Goal: Find specific page/section: Find specific page/section

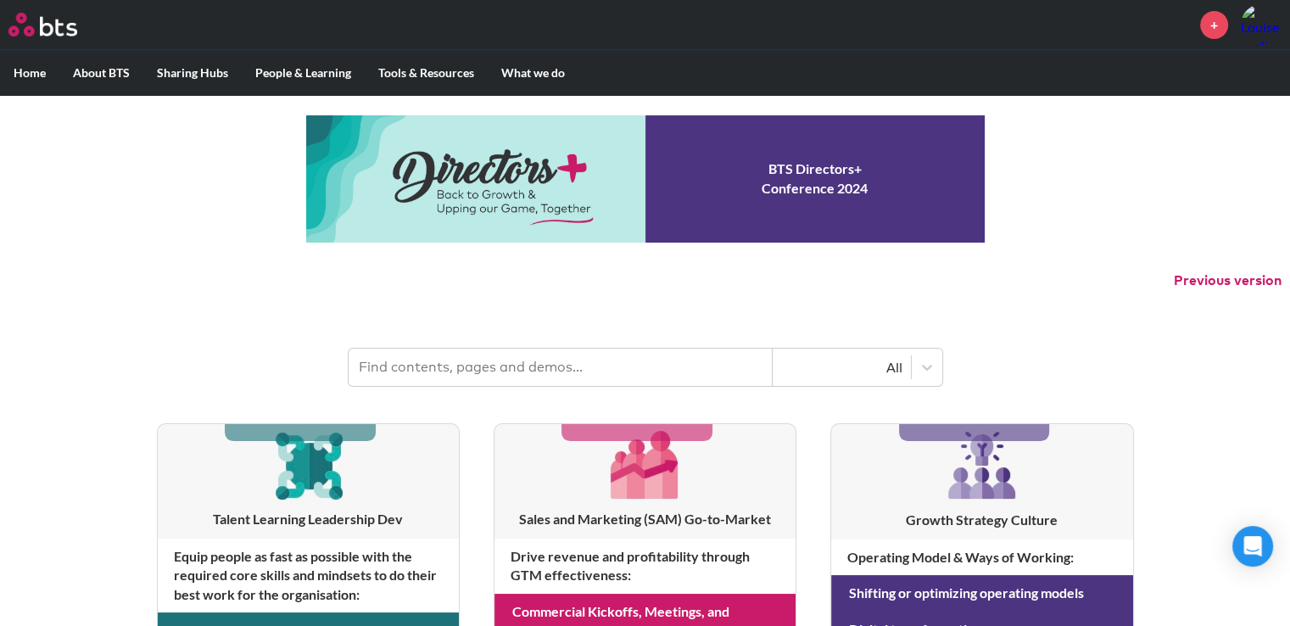
click at [1217, 25] on link "+" at bounding box center [1214, 25] width 28 height 28
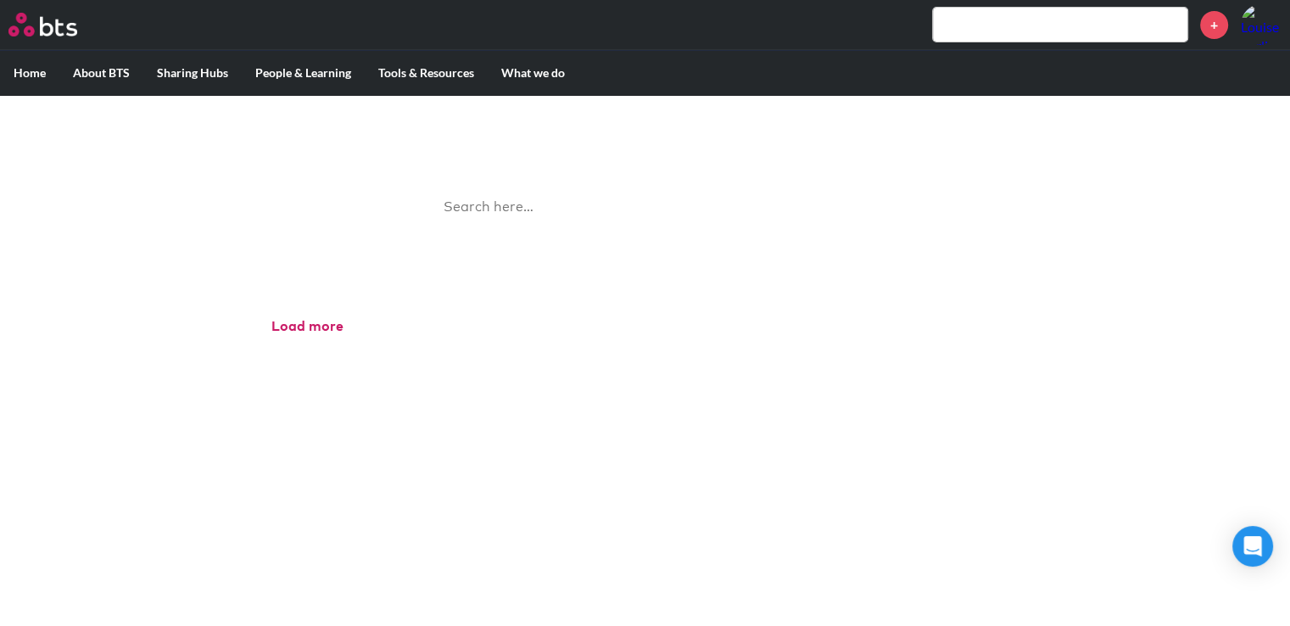
click at [501, 205] on input "search" at bounding box center [645, 207] width 424 height 45
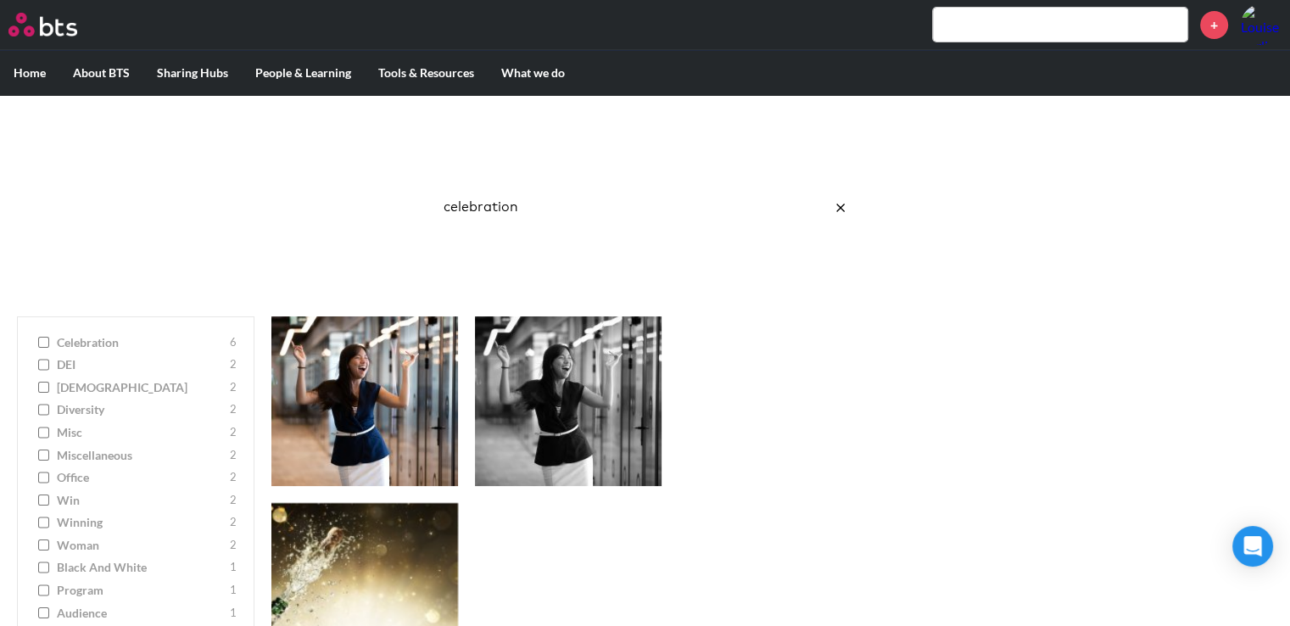
type input "celebration"
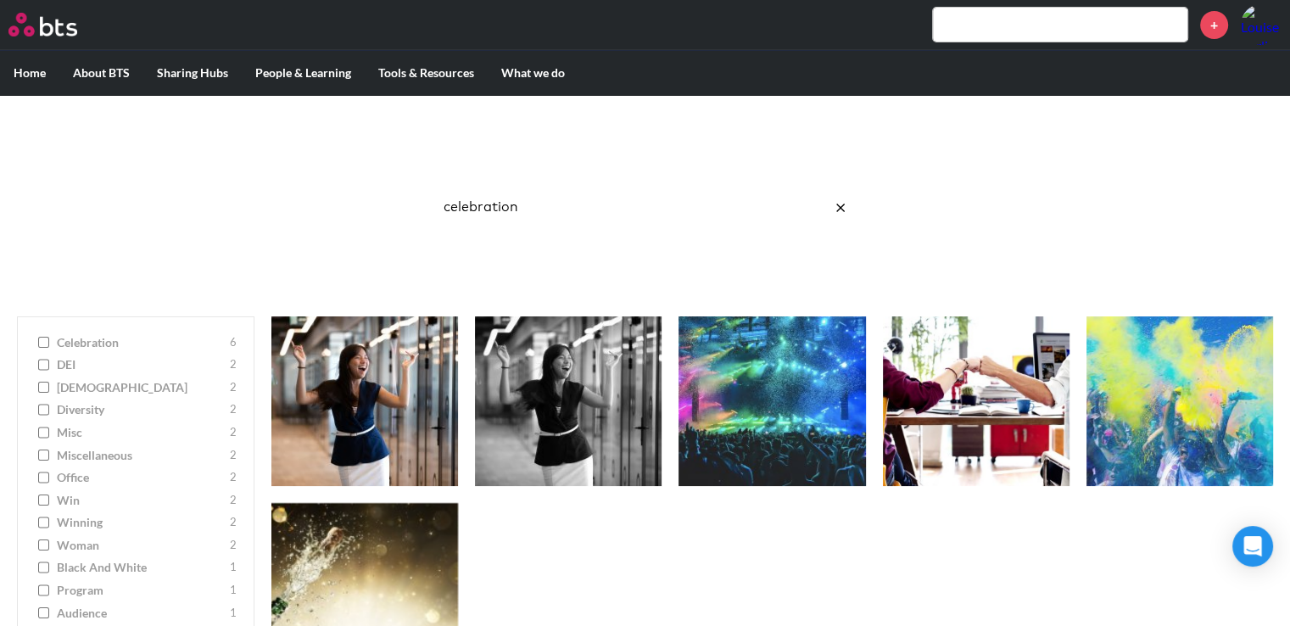
click button "submit" at bounding box center [0, 0] width 0 height 0
click at [44, 340] on input "celebration 6" at bounding box center [43, 343] width 11 height 12
checkbox input "true"
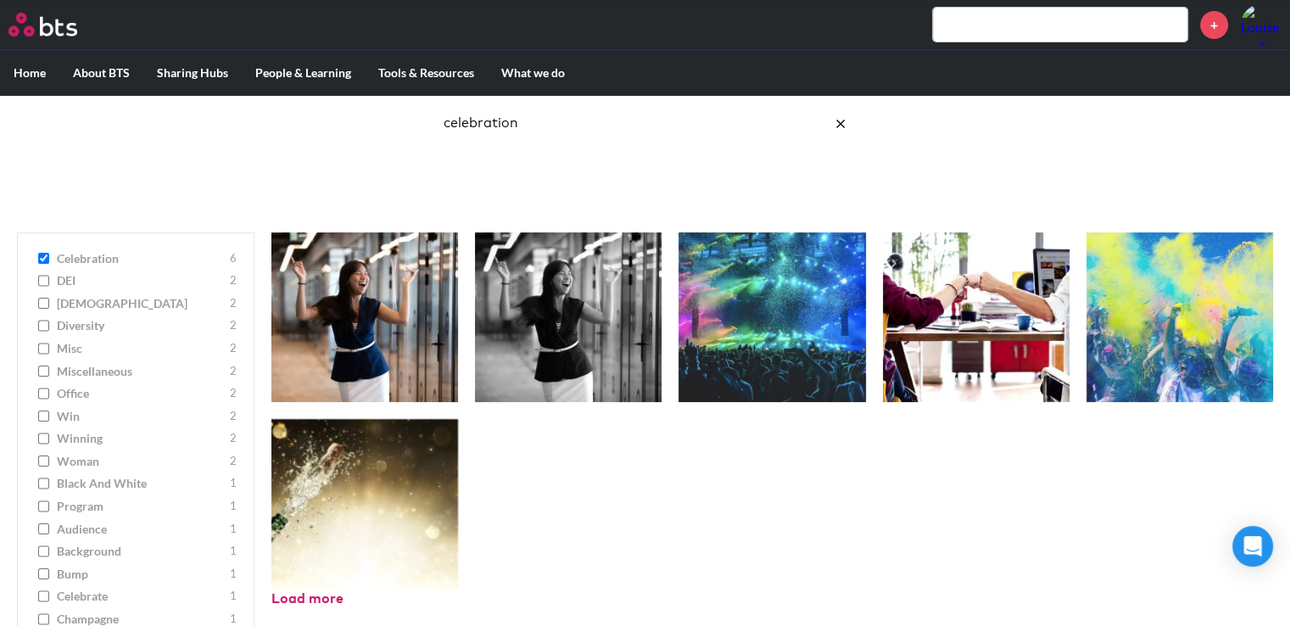
scroll to position [306, 0]
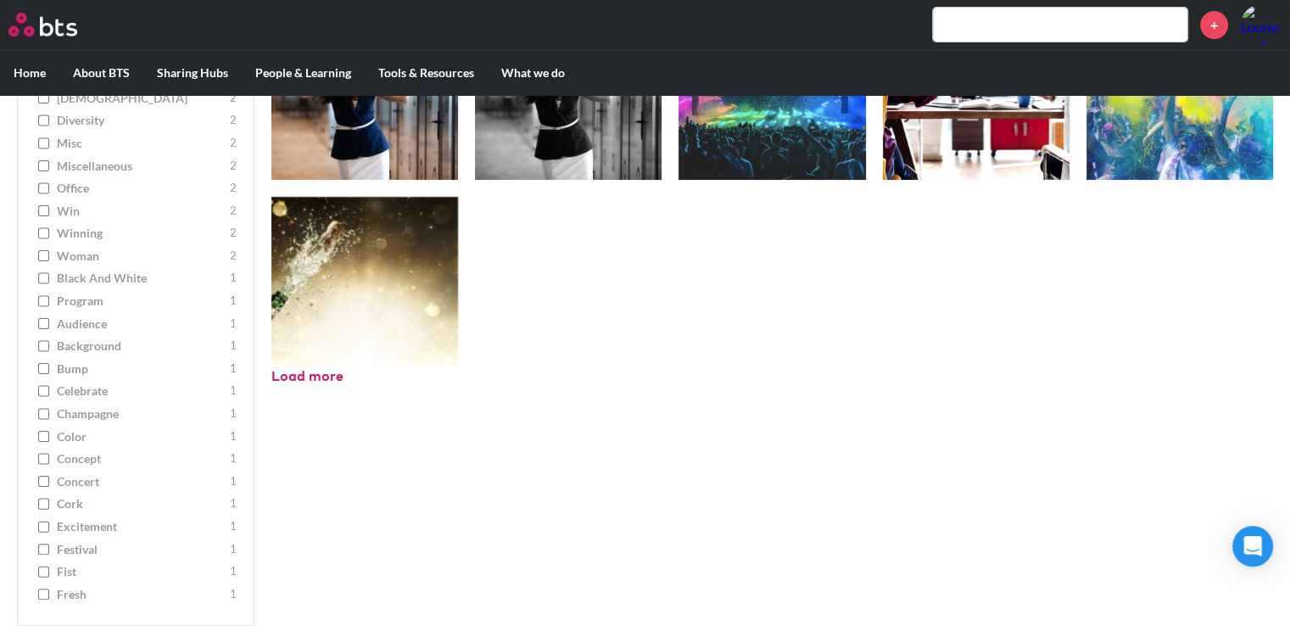
click at [46, 528] on input "excitement 1" at bounding box center [43, 527] width 11 height 12
checkbox input "true"
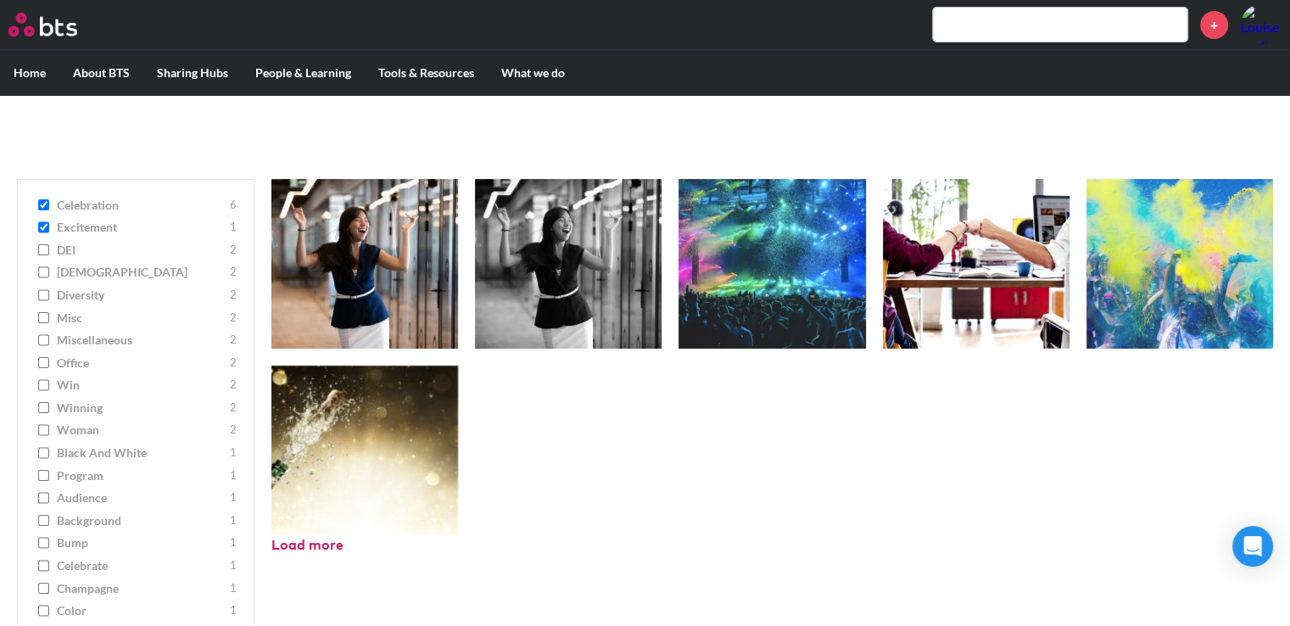
scroll to position [131, 0]
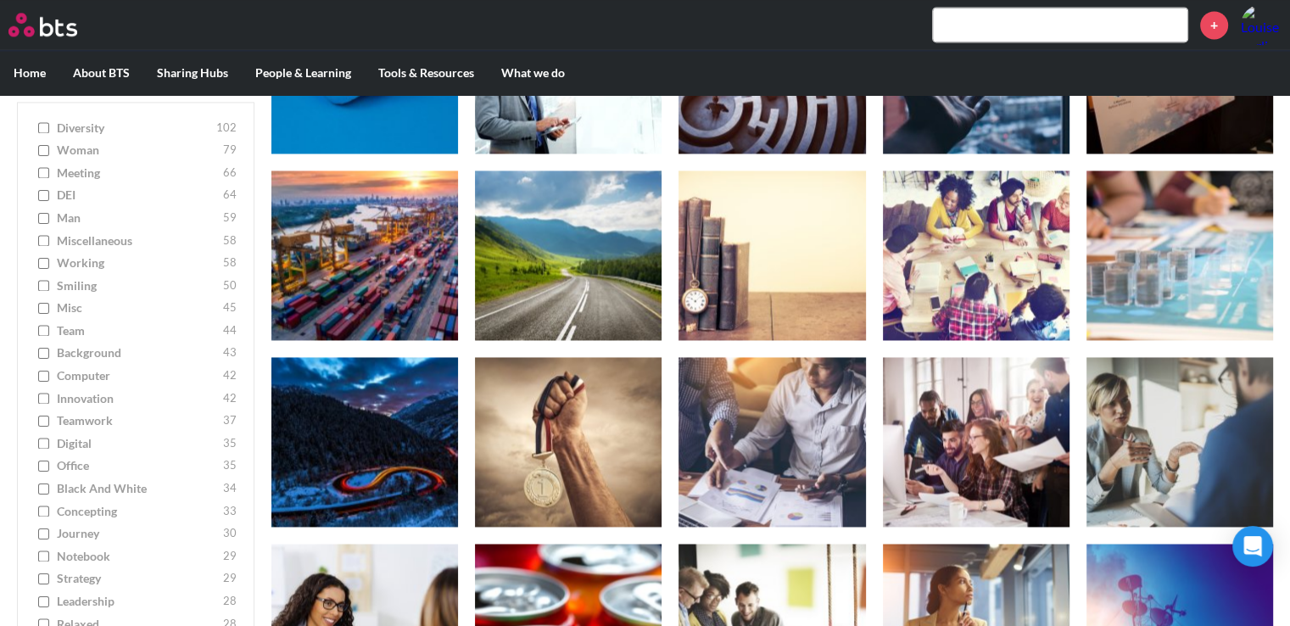
scroll to position [9041, 0]
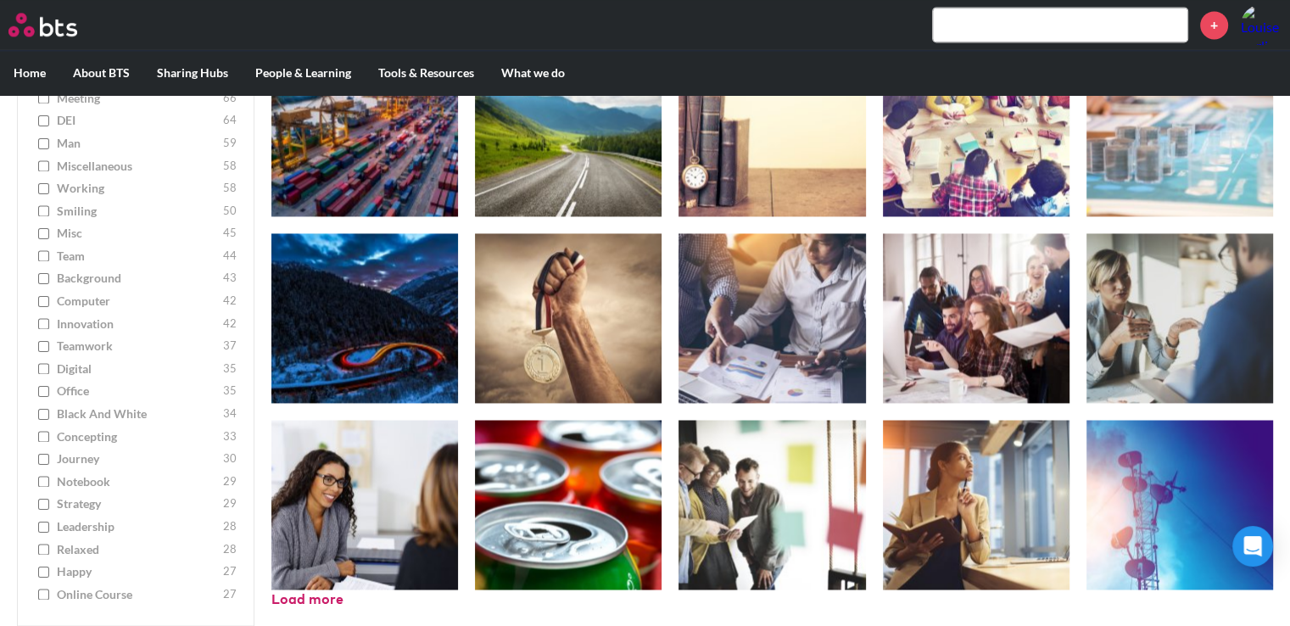
click at [46, 573] on input "happy 27" at bounding box center [43, 572] width 11 height 12
checkbox input "true"
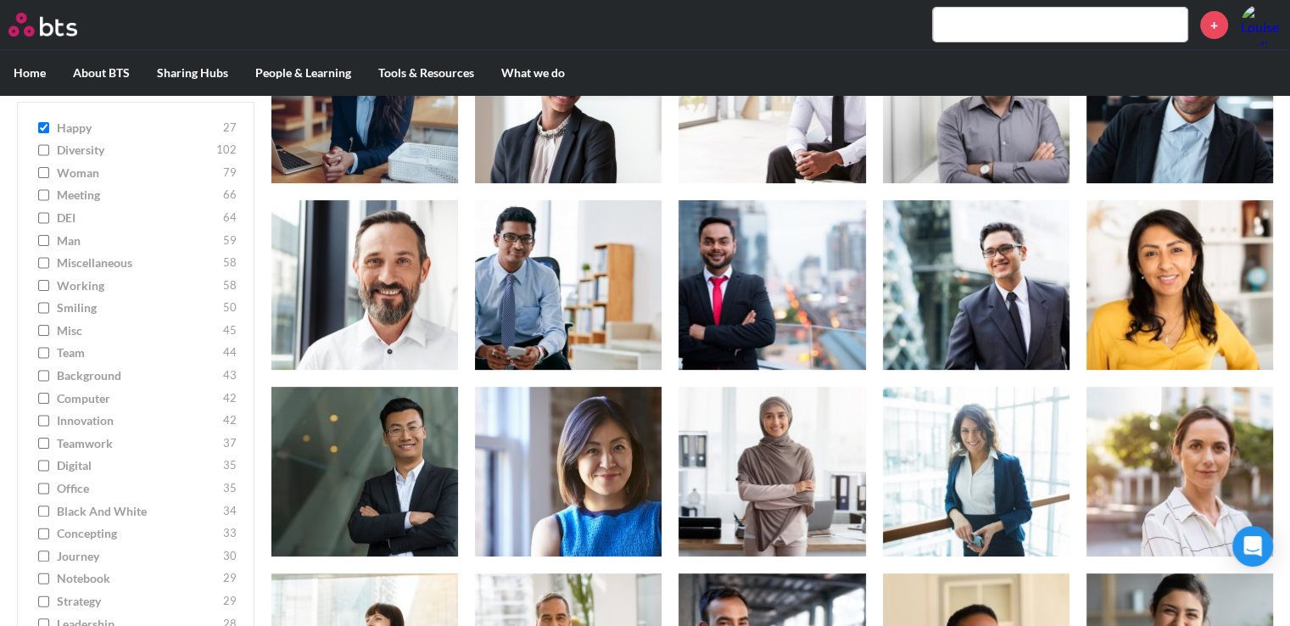
scroll to position [0, 0]
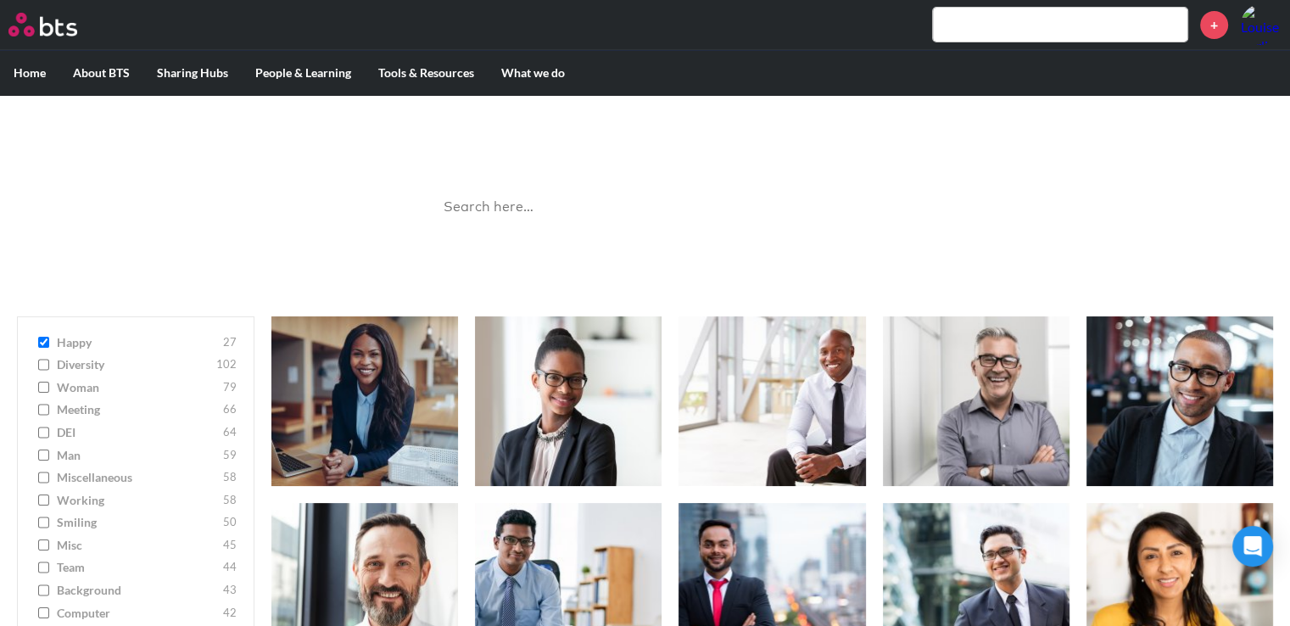
click at [535, 211] on input "search" at bounding box center [645, 207] width 424 height 45
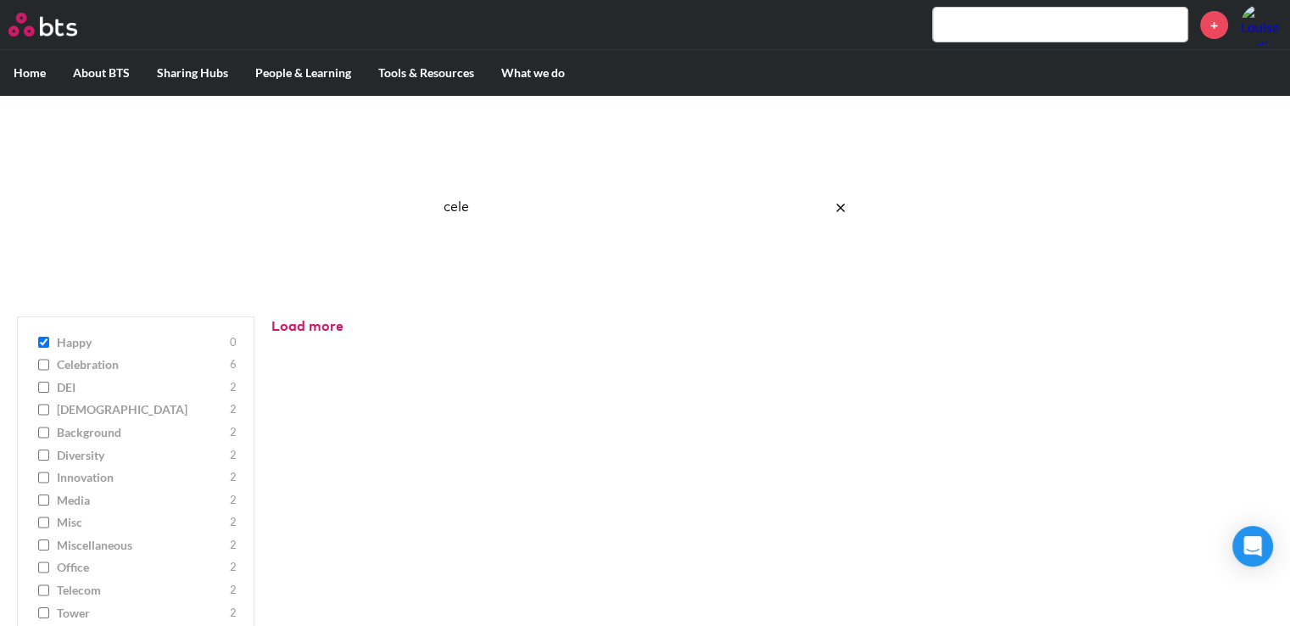
type input "cele"
click at [42, 369] on input "celebration 6" at bounding box center [43, 365] width 11 height 12
checkbox input "true"
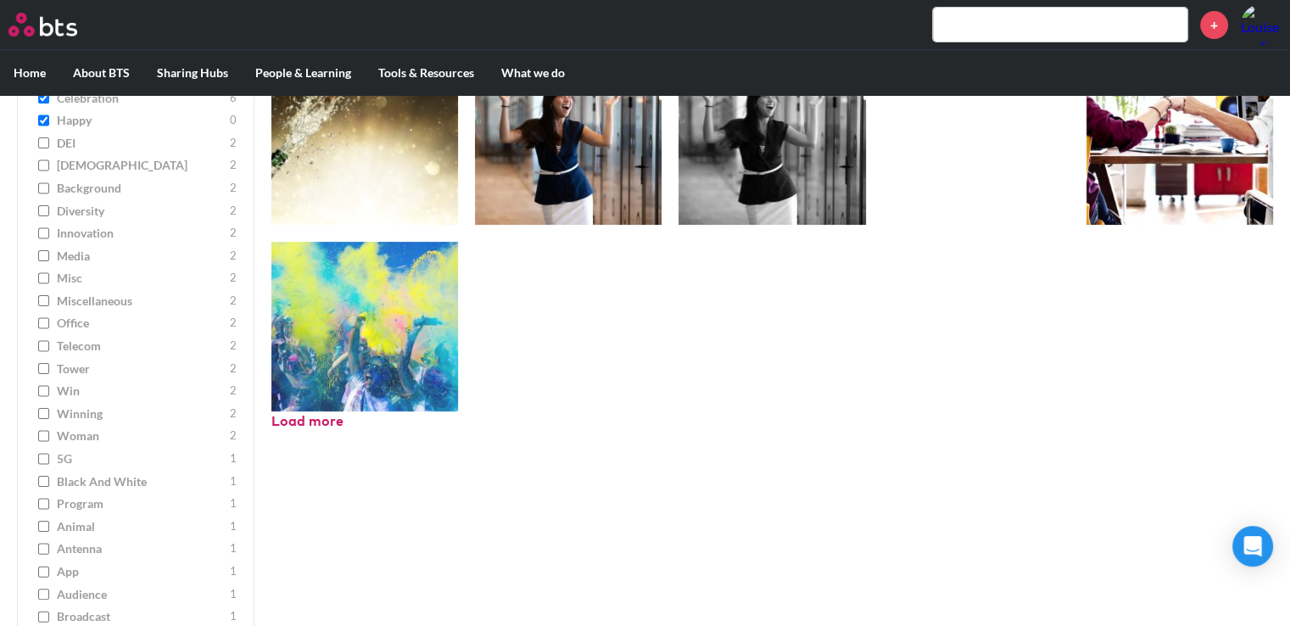
scroll to position [259, 0]
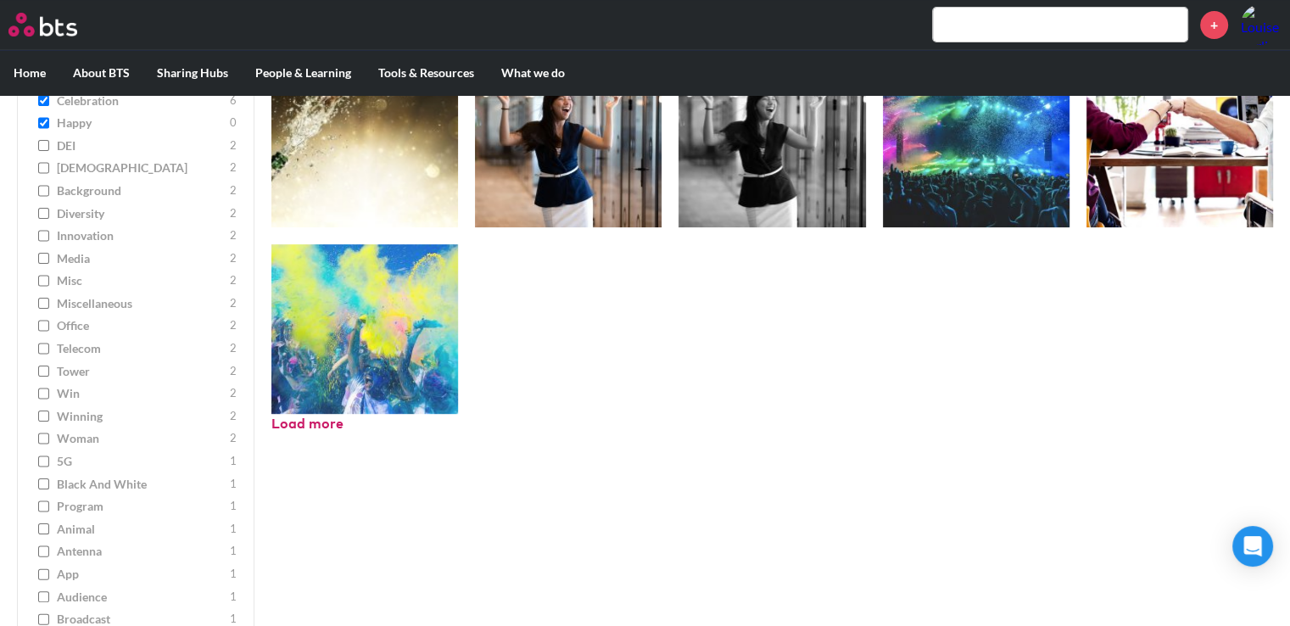
click at [44, 415] on input "winning 2" at bounding box center [43, 417] width 11 height 12
checkbox input "true"
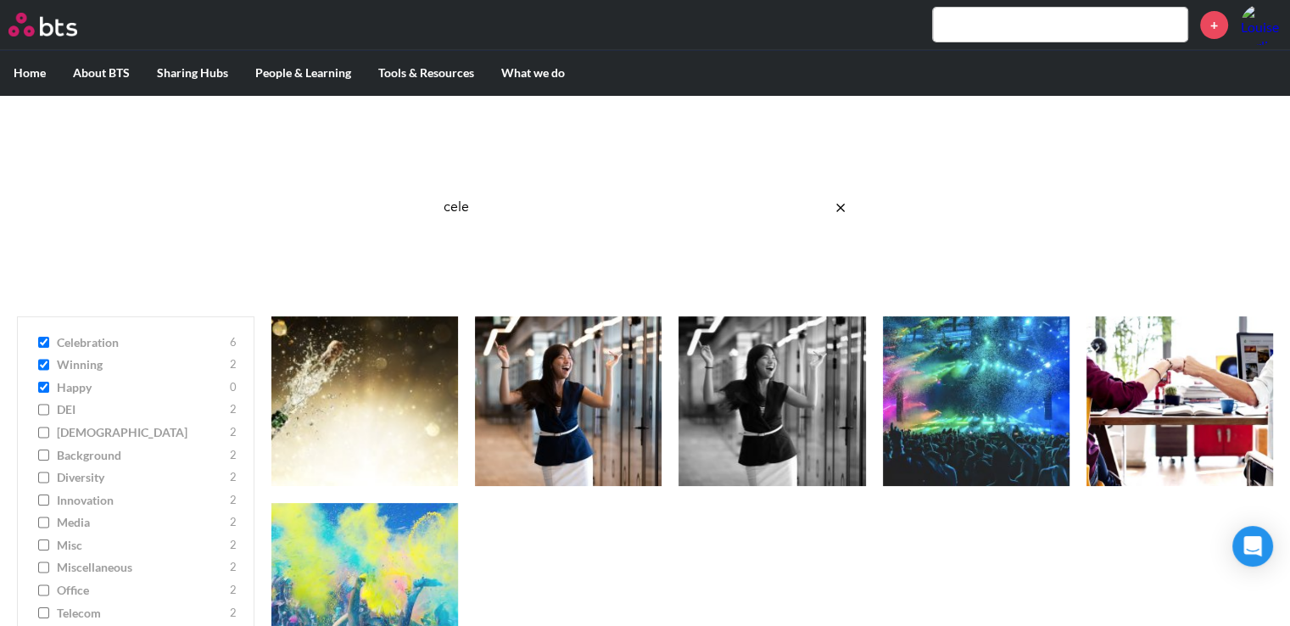
click at [42, 388] on input "happy 0" at bounding box center [43, 388] width 11 height 12
click at [43, 339] on input "celebration 6" at bounding box center [43, 343] width 11 height 12
checkbox input "false"
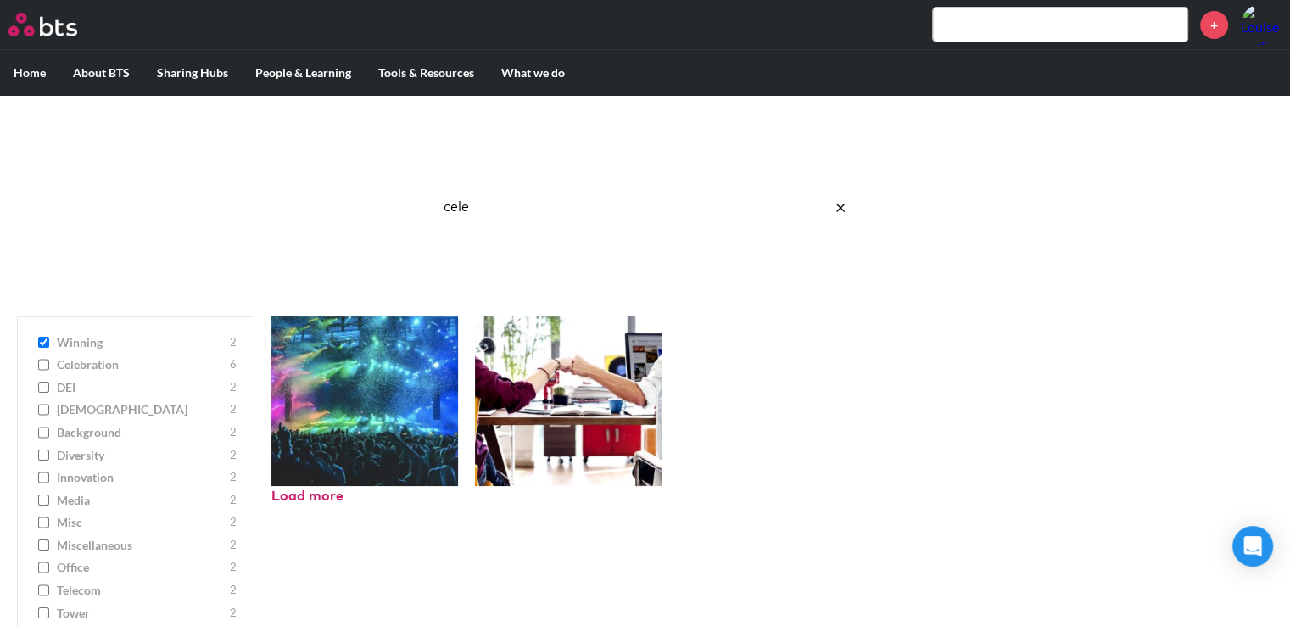
click at [43, 366] on input "celebration 6" at bounding box center [43, 365] width 11 height 12
checkbox input "true"
